Goal: Obtain resource: Download file/media

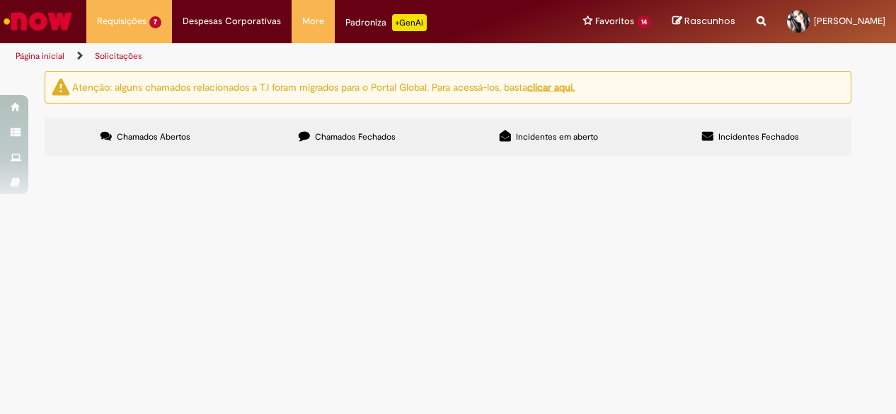
scroll to position [55, 0]
click at [0, 0] on span "Emitir ate o destino final" at bounding box center [0, 0] width 0 height 0
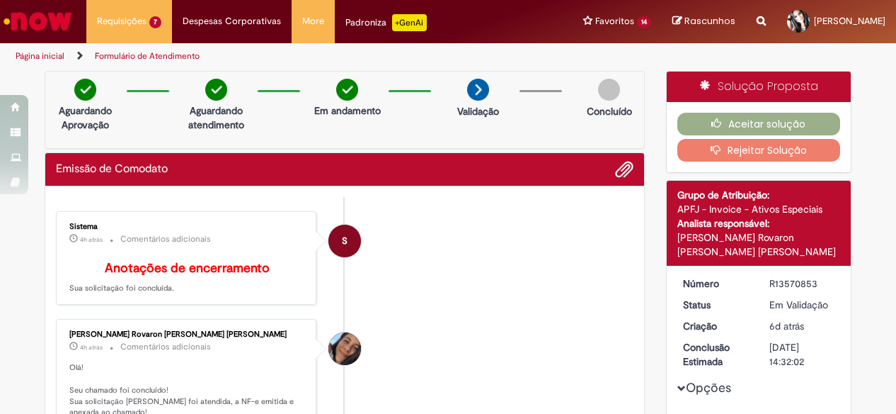
click at [806, 276] on div "R13570853" at bounding box center [803, 283] width 66 height 14
copy div "R13570853"
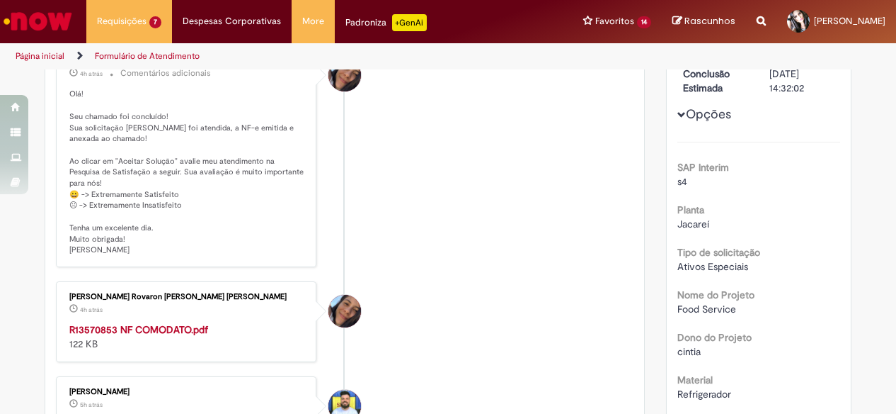
scroll to position [283, 0]
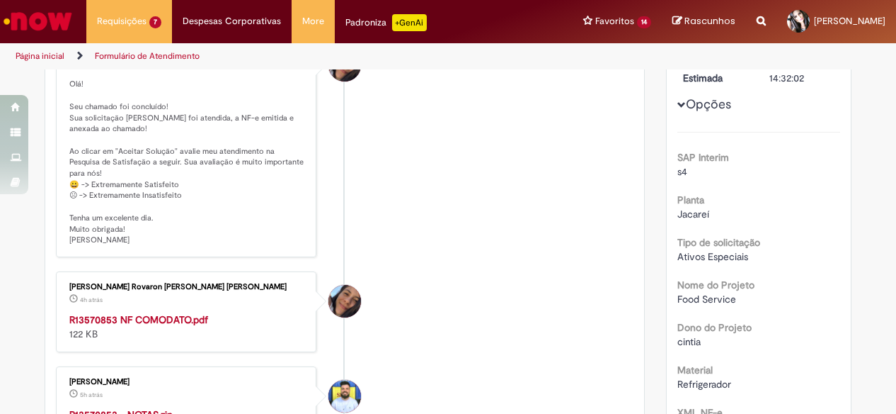
click at [127, 312] on div "R13570853 NF COMODATO.pdf 122 KB" at bounding box center [187, 326] width 236 height 28
click at [133, 313] on strong "R13570853 NF COMODATO.pdf" at bounding box center [138, 319] width 139 height 13
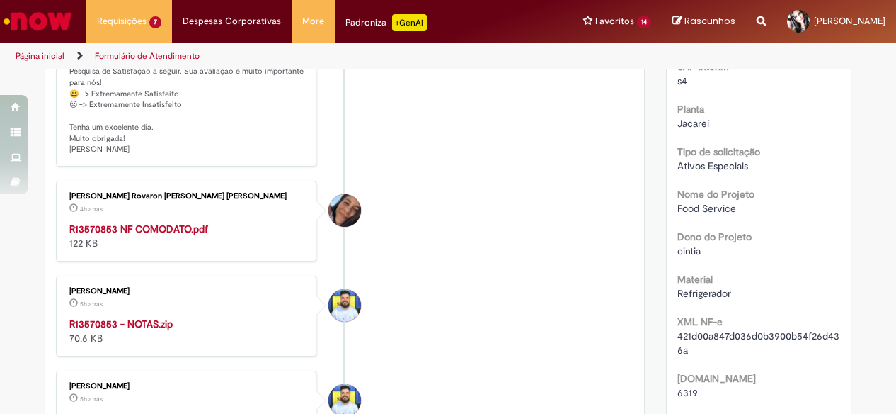
scroll to position [425, 0]
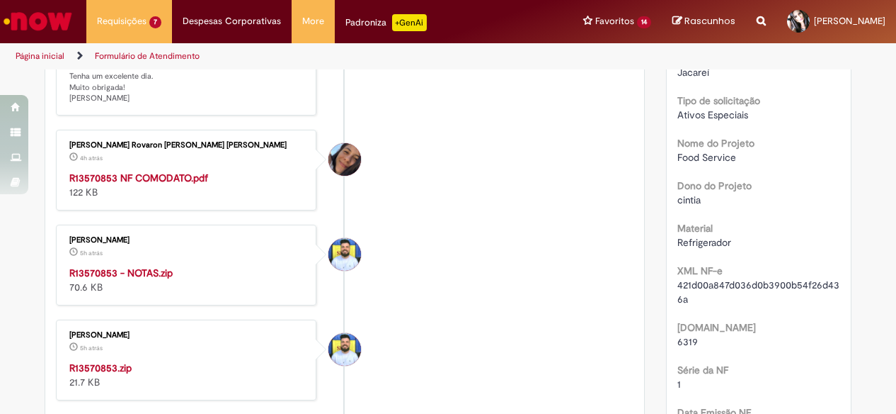
click at [113, 266] on strong "R13570853 - NOTAS.zip" at bounding box center [120, 272] width 103 height 13
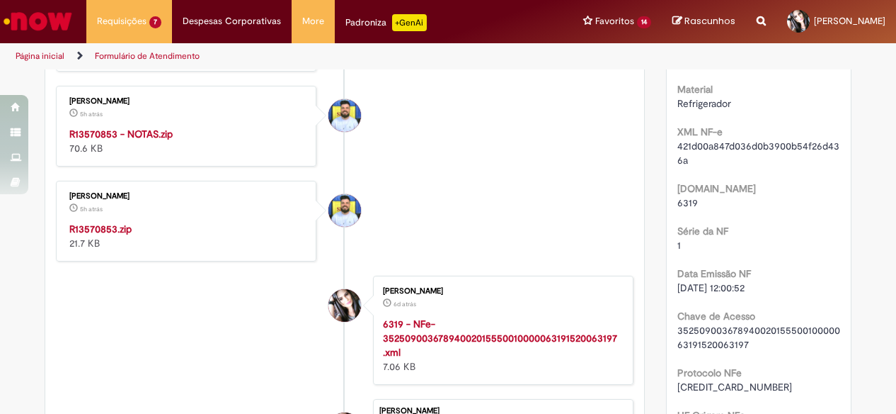
scroll to position [566, 0]
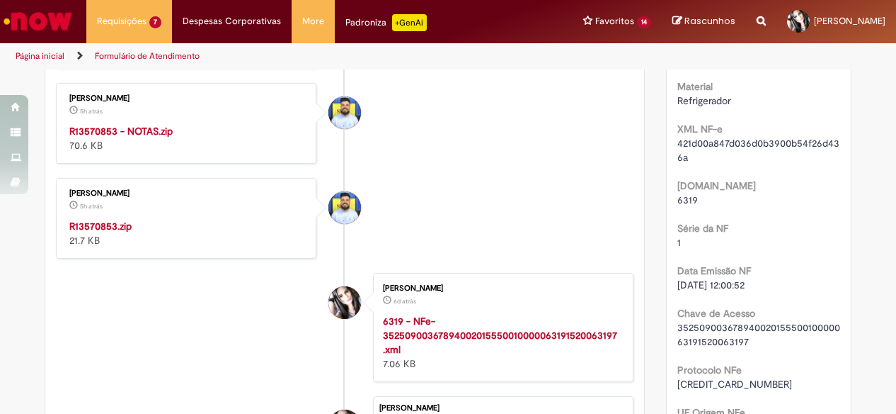
click at [98, 220] on strong "R13570853.zip" at bounding box center [100, 226] width 62 height 13
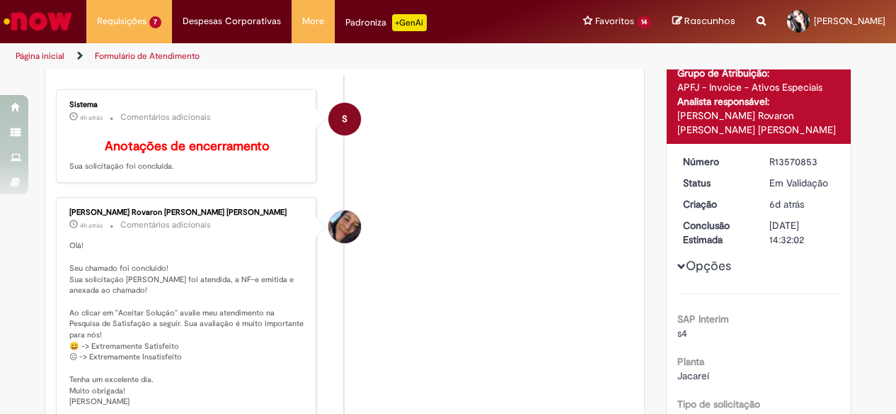
scroll to position [0, 0]
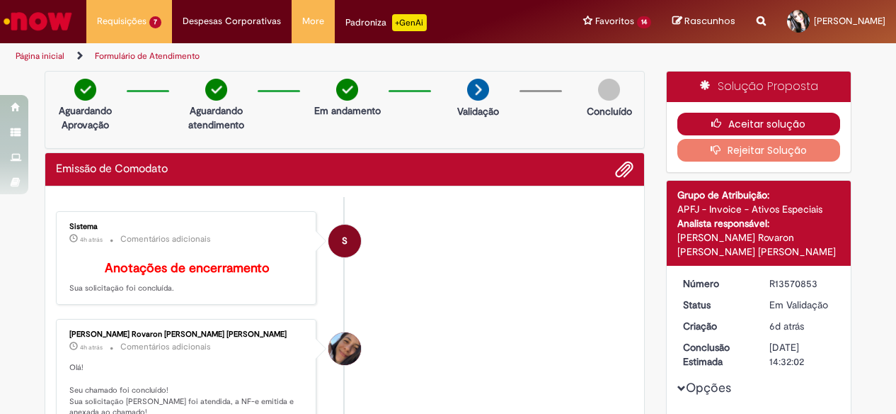
click at [744, 118] on button "Aceitar solução" at bounding box center [760, 124] width 164 height 23
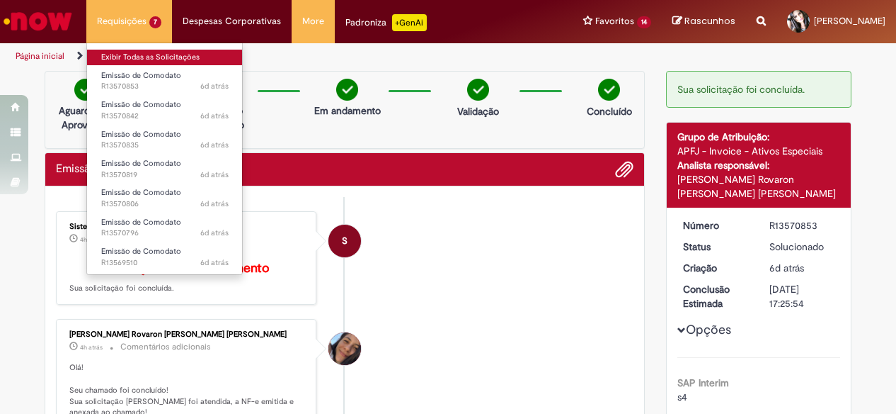
click at [127, 55] on link "Exibir Todas as Solicitações" at bounding box center [165, 58] width 156 height 16
click at [147, 57] on link "Exibir Todas as Solicitações" at bounding box center [165, 58] width 156 height 16
